Goal: Task Accomplishment & Management: Manage account settings

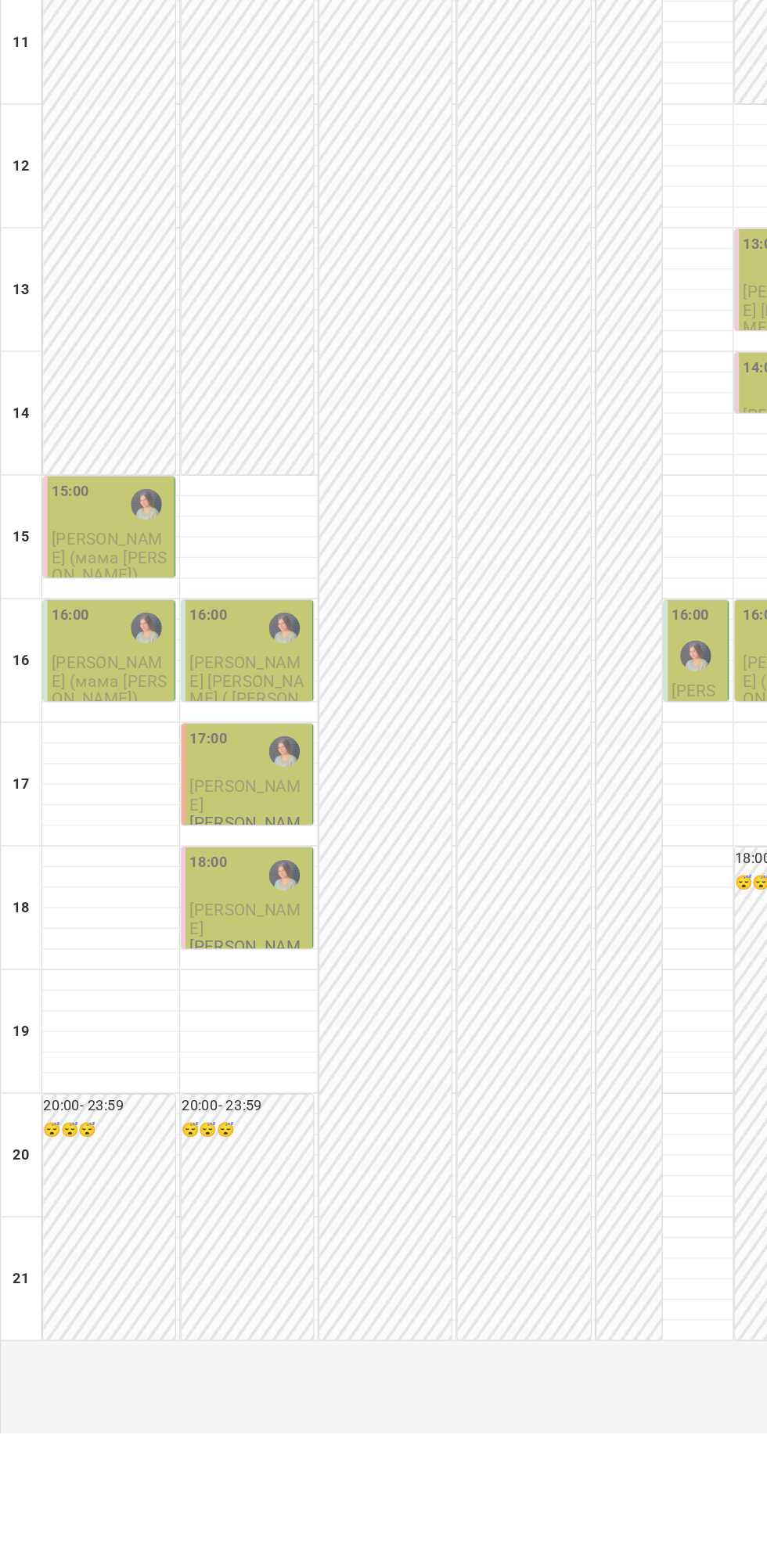
click at [64, 700] on div "15:00" at bounding box center [54, 682] width 29 height 36
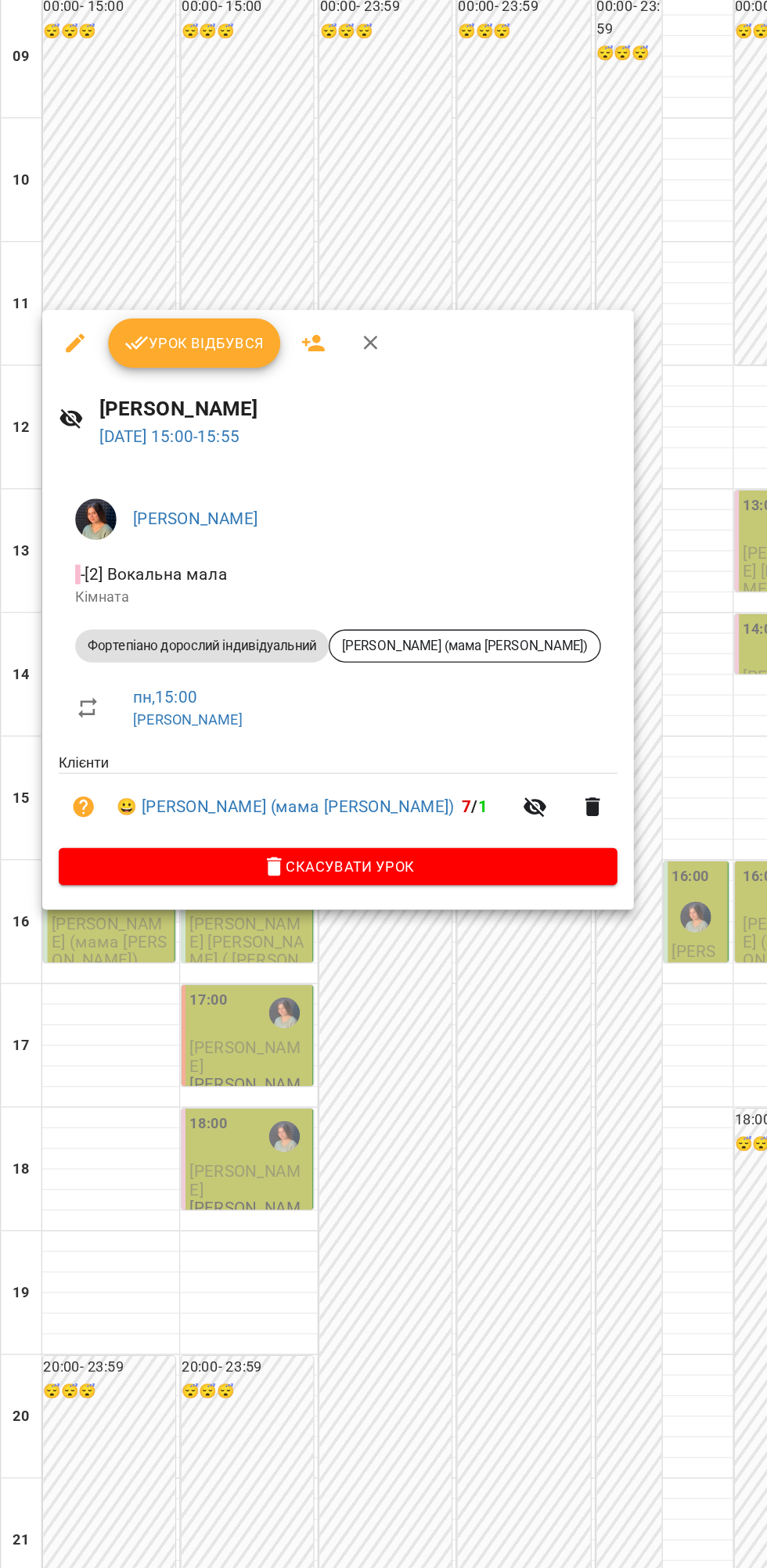
click at [114, 356] on span "Урок відбувся" at bounding box center [147, 360] width 107 height 19
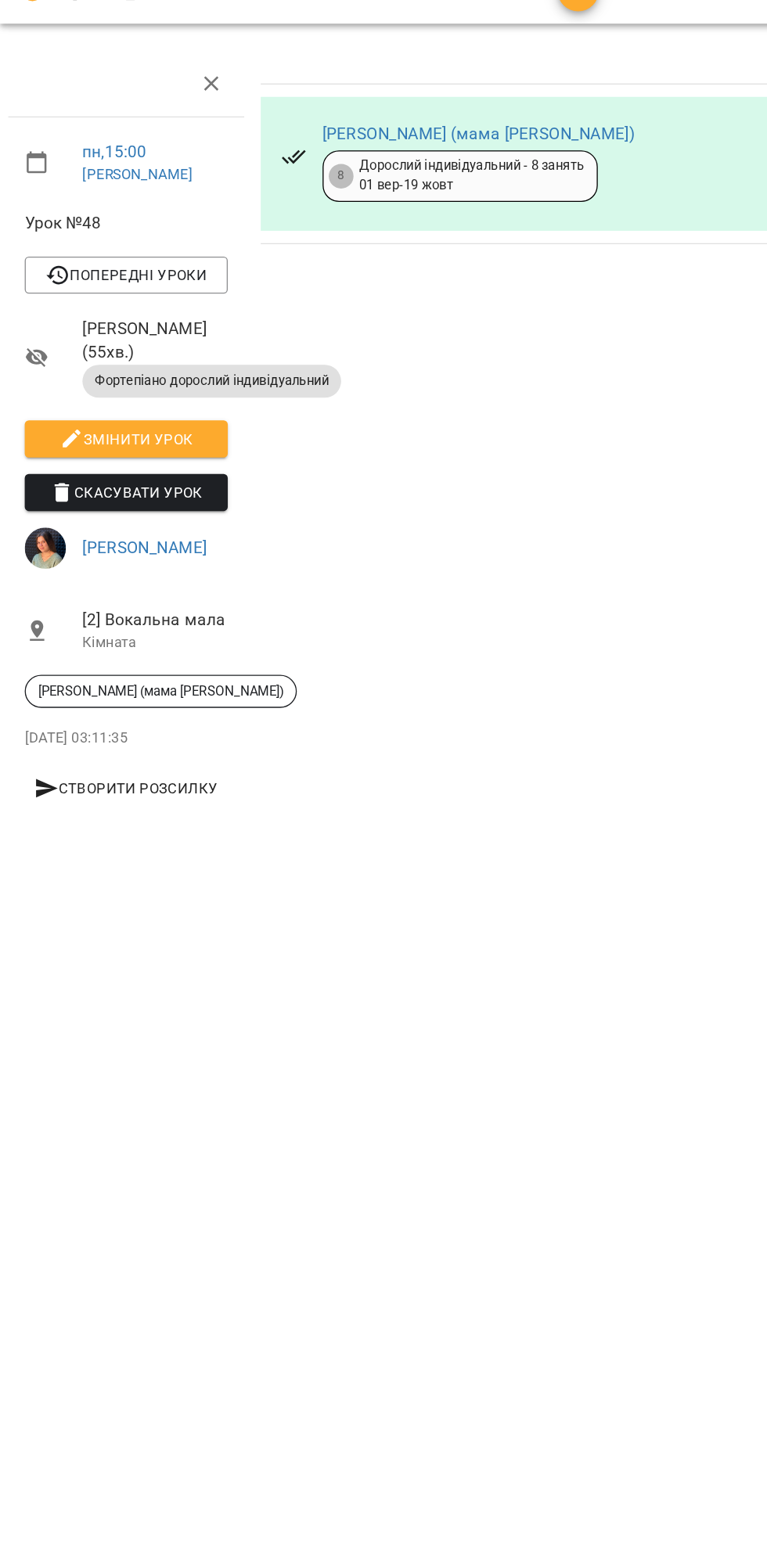
scroll to position [0, 3]
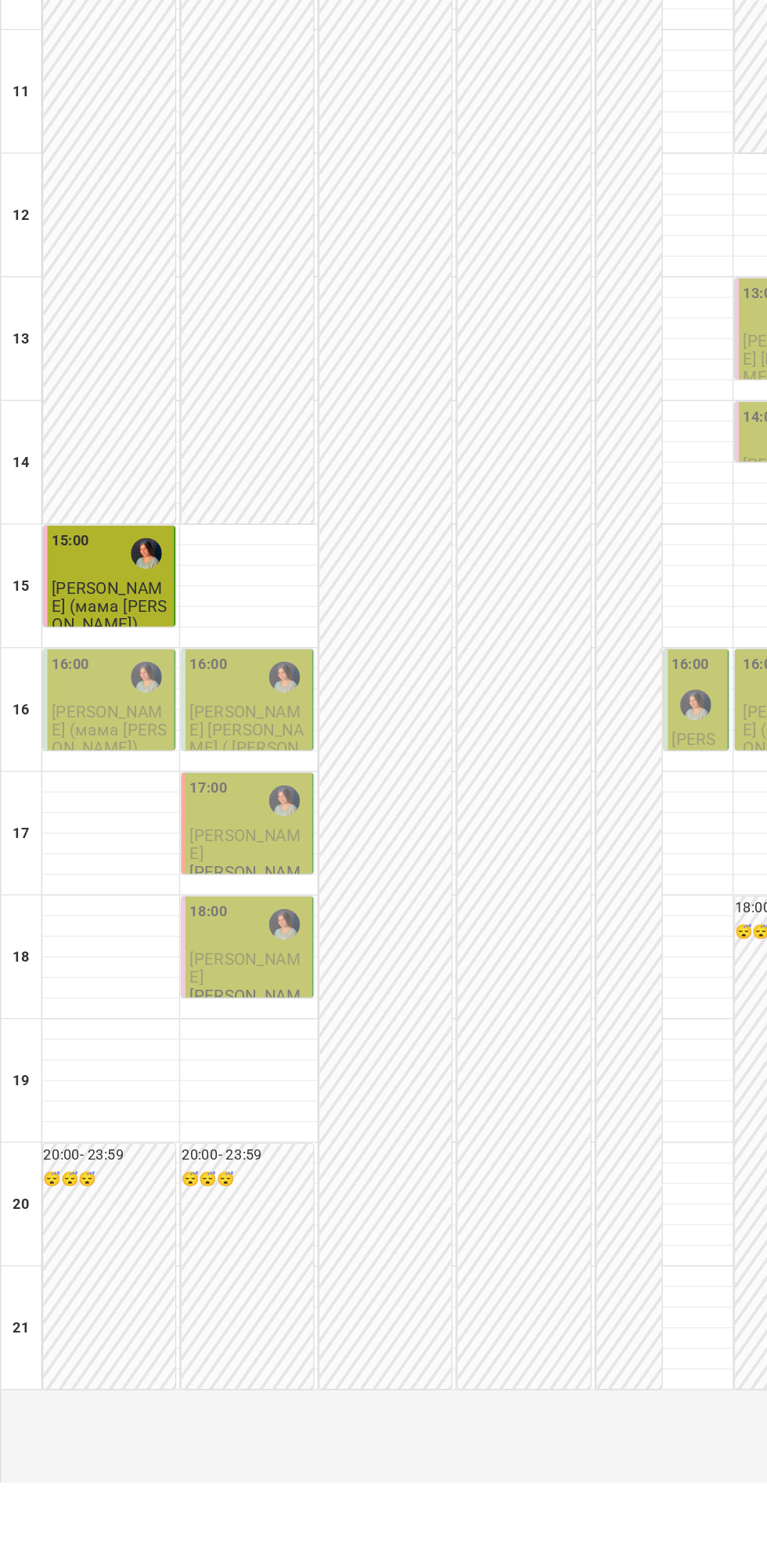
click at [95, 743] on span "[PERSON_NAME] (мама [PERSON_NAME])" at bounding box center [84, 721] width 88 height 42
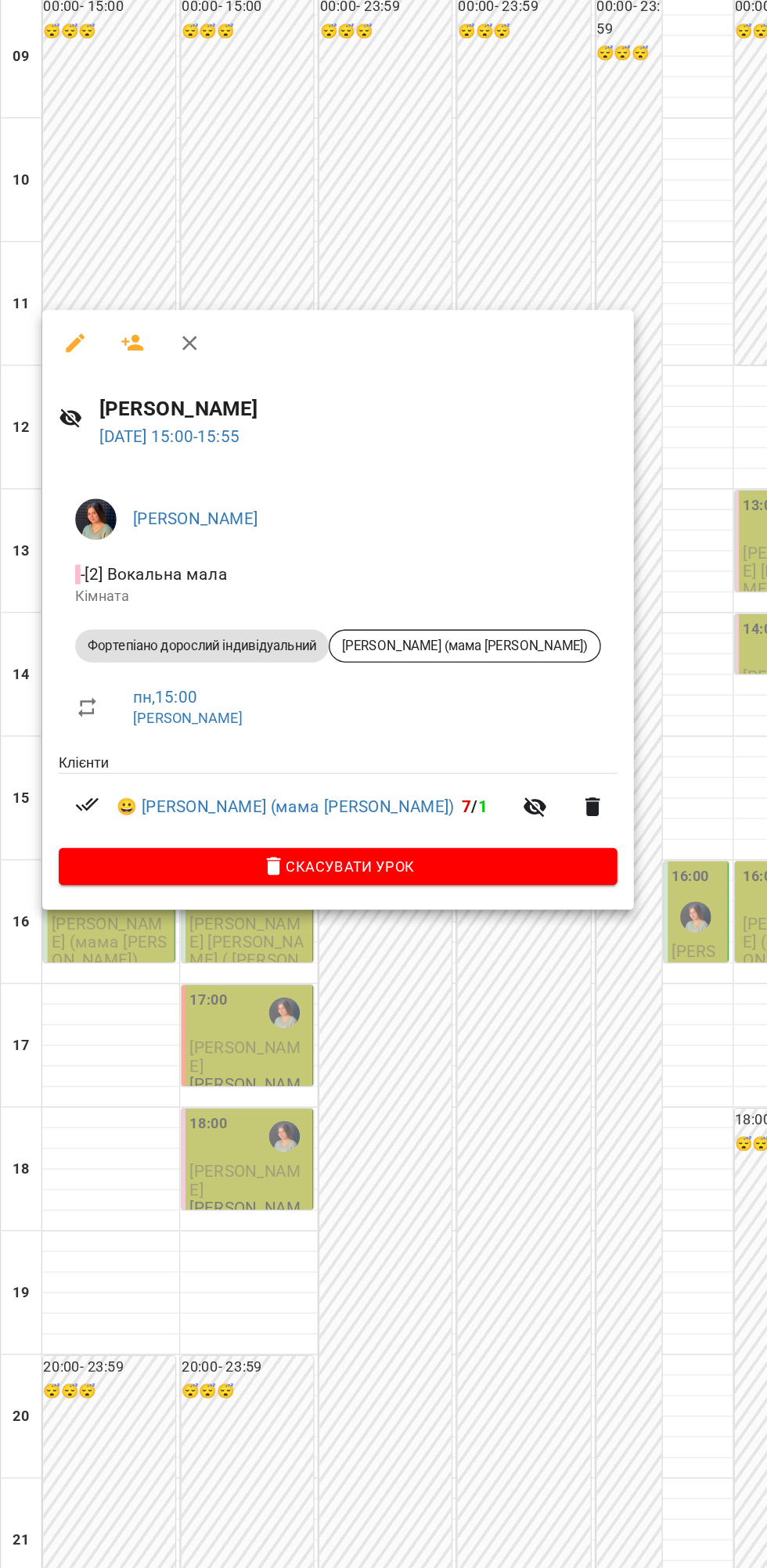
click at [460, 1086] on div at bounding box center [384, 784] width 767 height 1568
